Goal: Complete application form: Complete application form

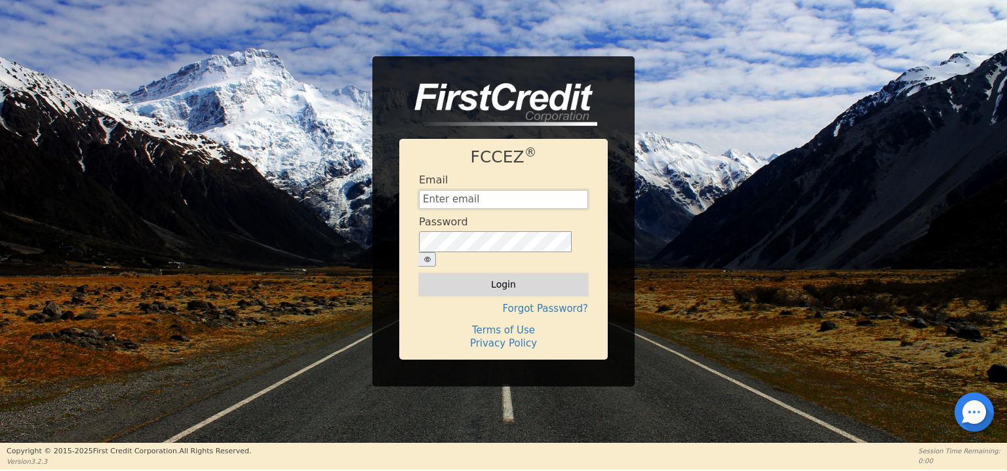
type input "[EMAIL_ADDRESS][DOMAIN_NAME]"
click at [501, 277] on button "Login" at bounding box center [503, 284] width 169 height 22
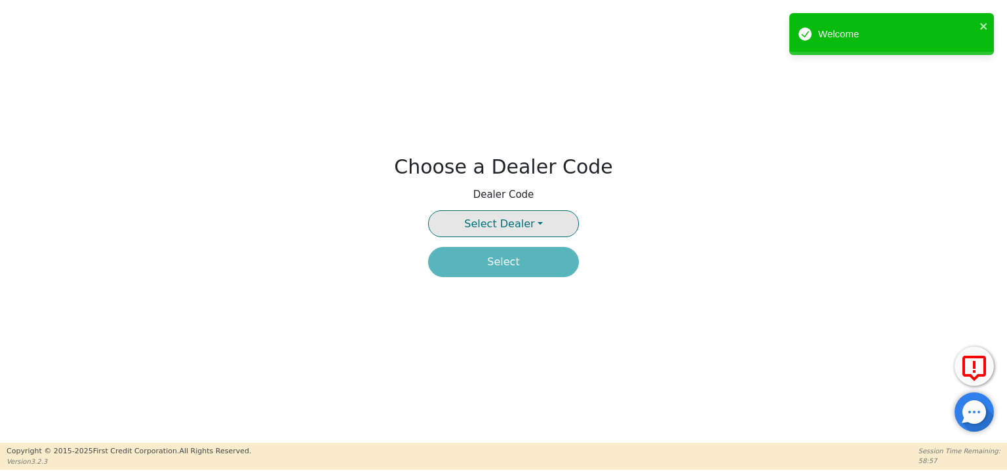
click at [532, 222] on button "Select Dealer" at bounding box center [503, 223] width 151 height 27
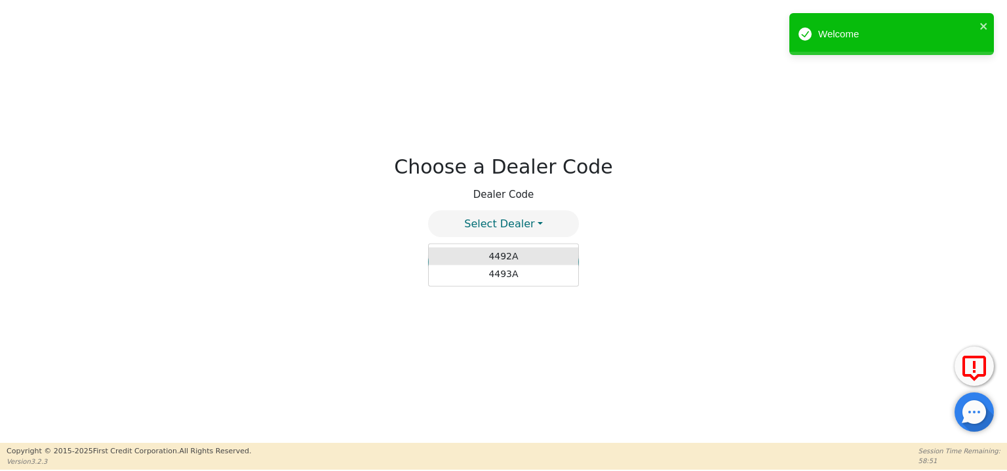
click at [511, 256] on link "4492A" at bounding box center [503, 257] width 149 height 18
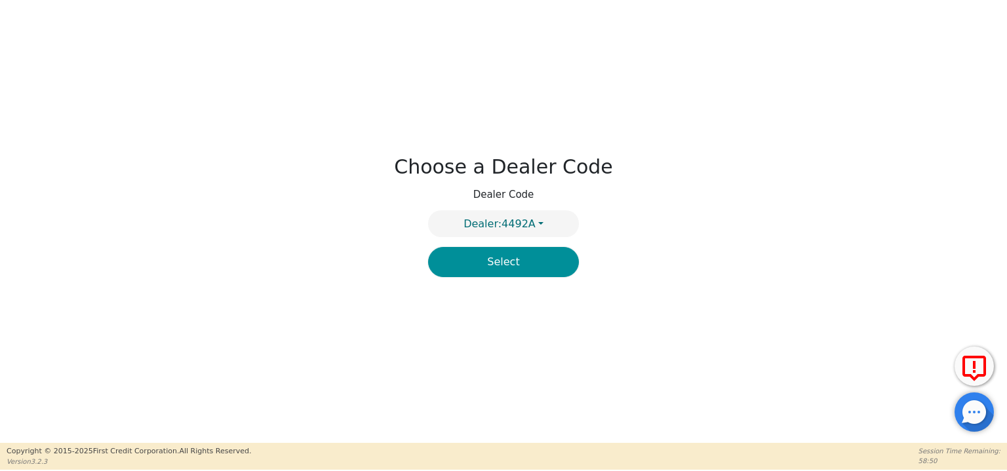
click at [499, 262] on button "Select" at bounding box center [503, 262] width 151 height 30
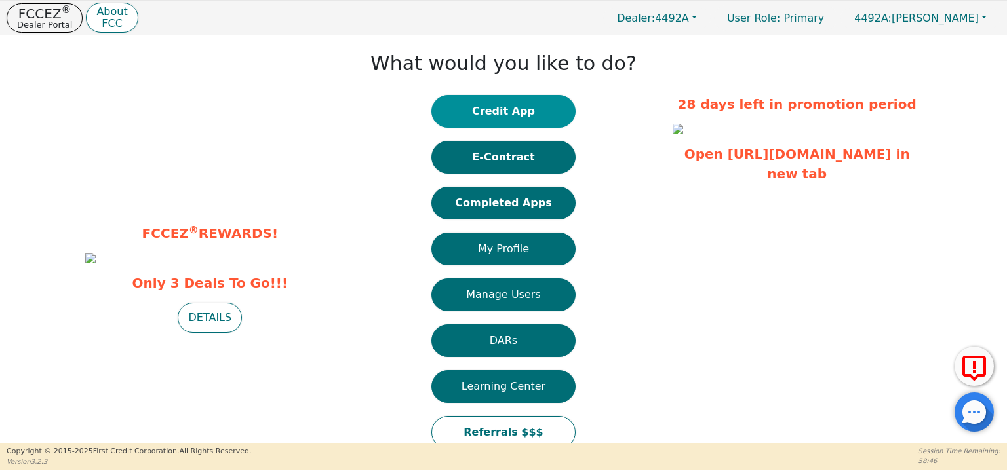
click at [475, 109] on button "Credit App" at bounding box center [503, 111] width 144 height 33
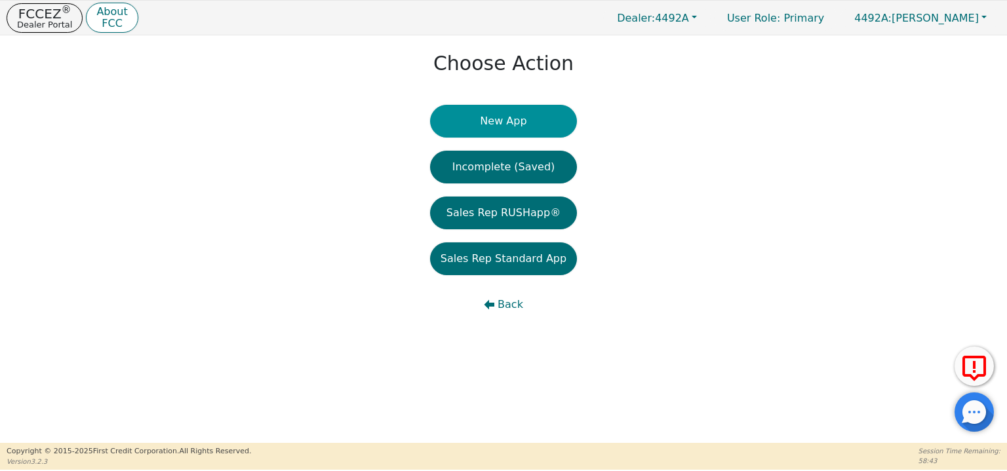
click at [481, 123] on button "New App" at bounding box center [503, 121] width 147 height 33
